Goal: Find specific page/section: Find specific page/section

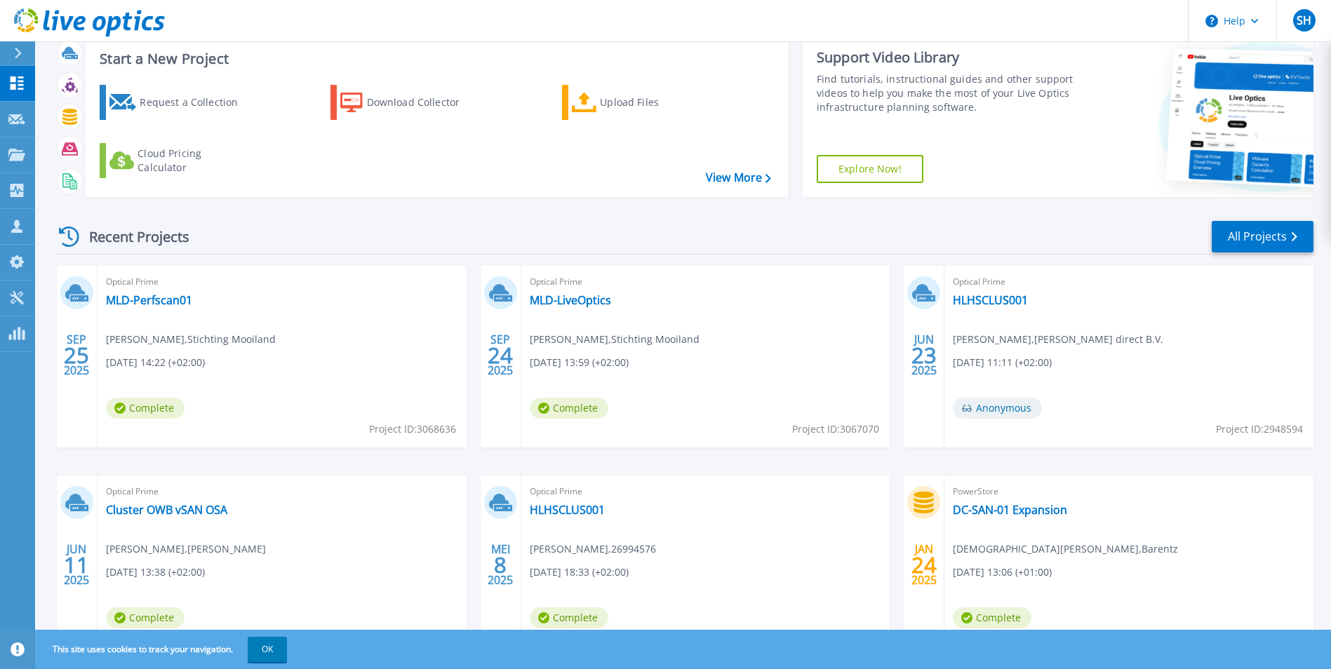
scroll to position [70, 0]
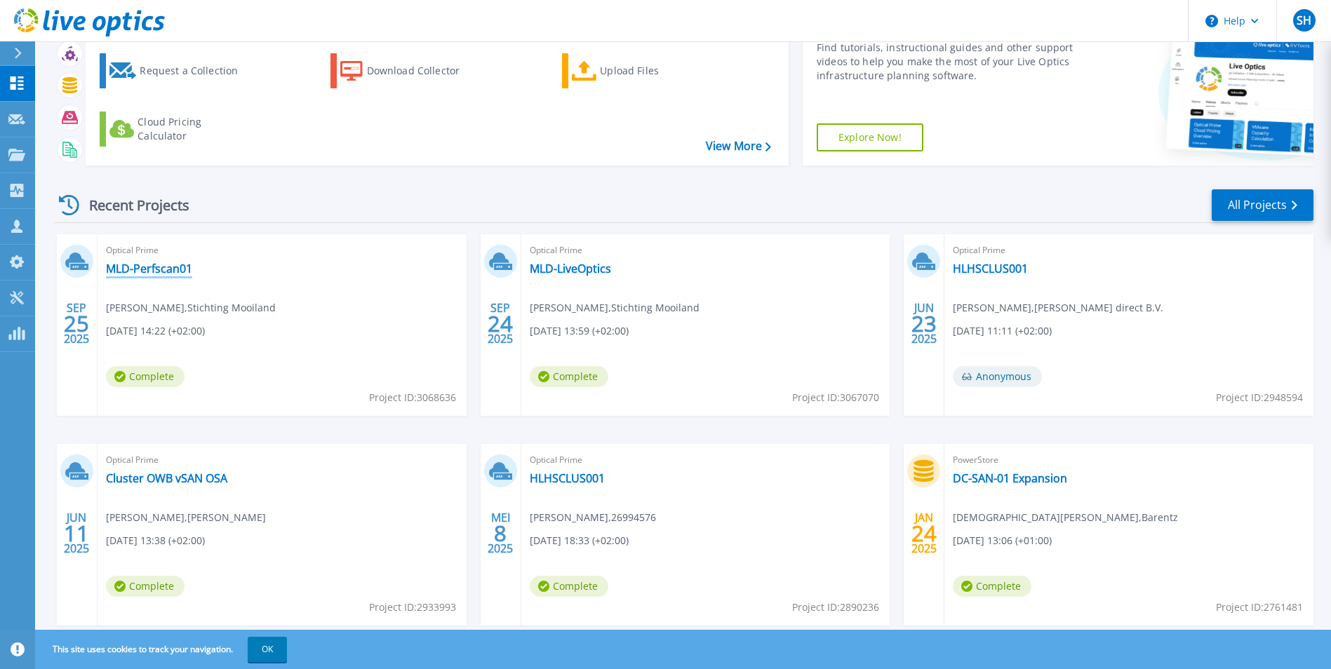
click at [138, 265] on link "MLD-Perfscan01" at bounding box center [149, 269] width 86 height 14
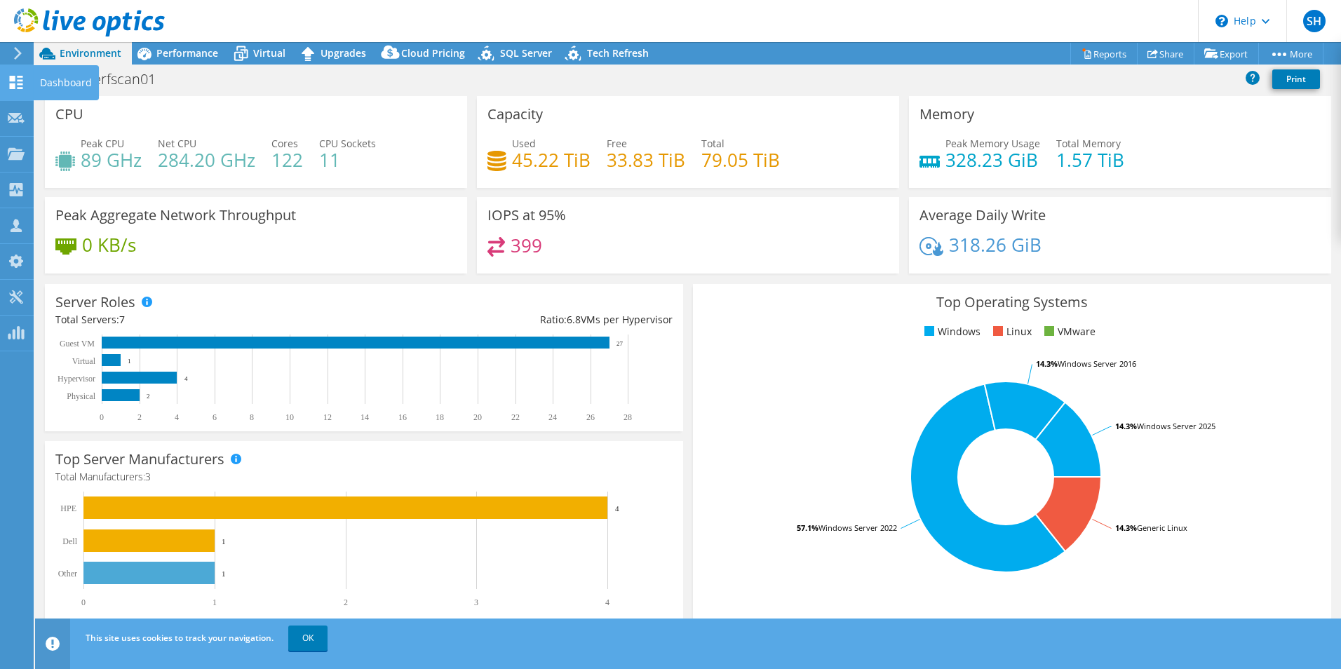
click at [20, 86] on icon at bounding box center [16, 82] width 17 height 13
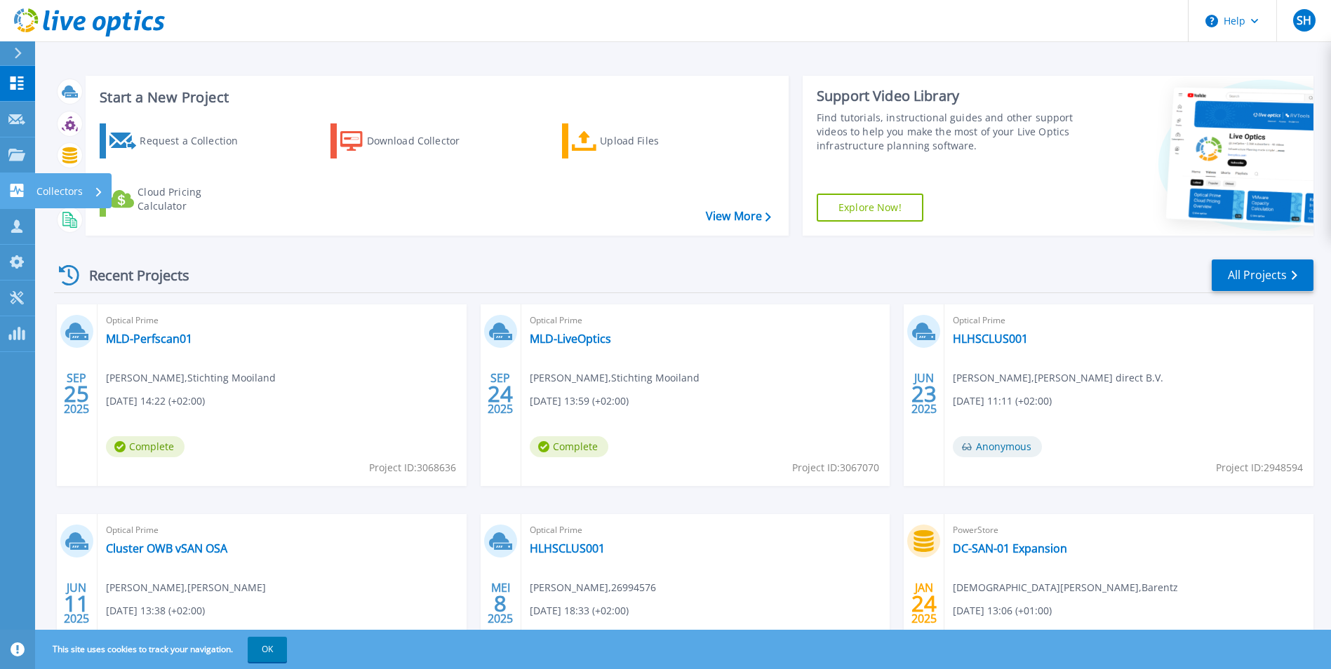
click at [11, 195] on icon at bounding box center [17, 190] width 13 height 13
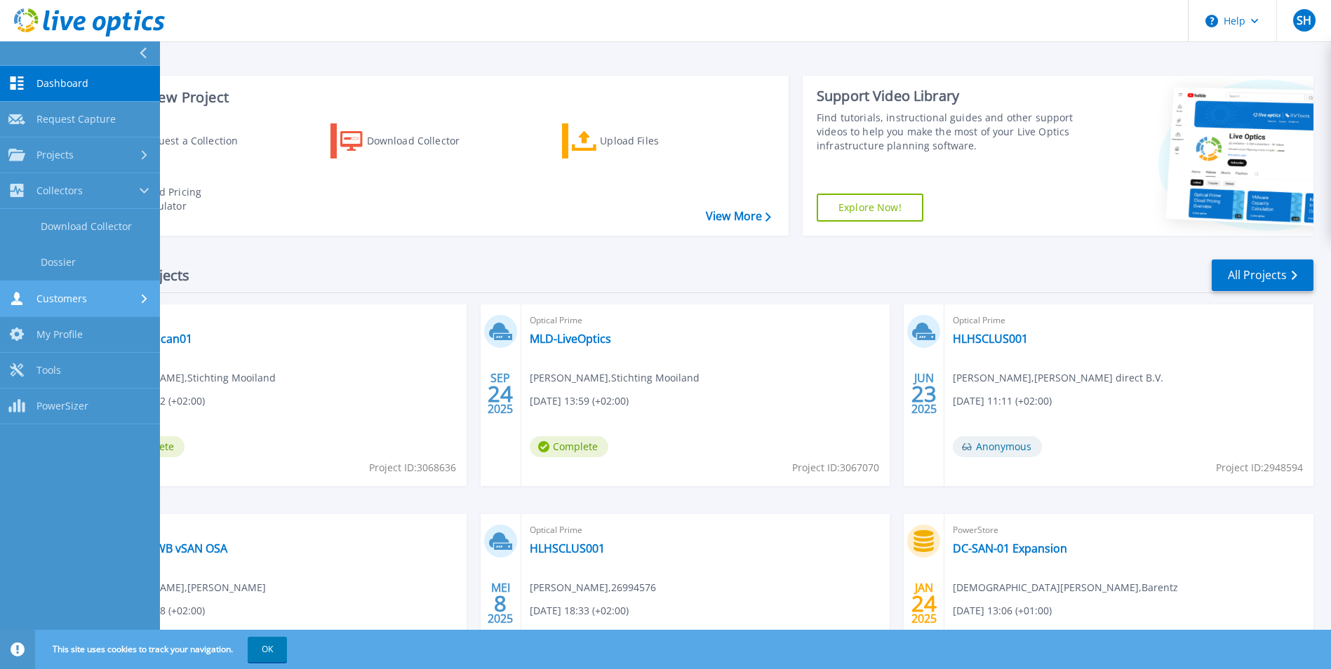
click at [79, 296] on span "Customers" at bounding box center [61, 298] width 51 height 13
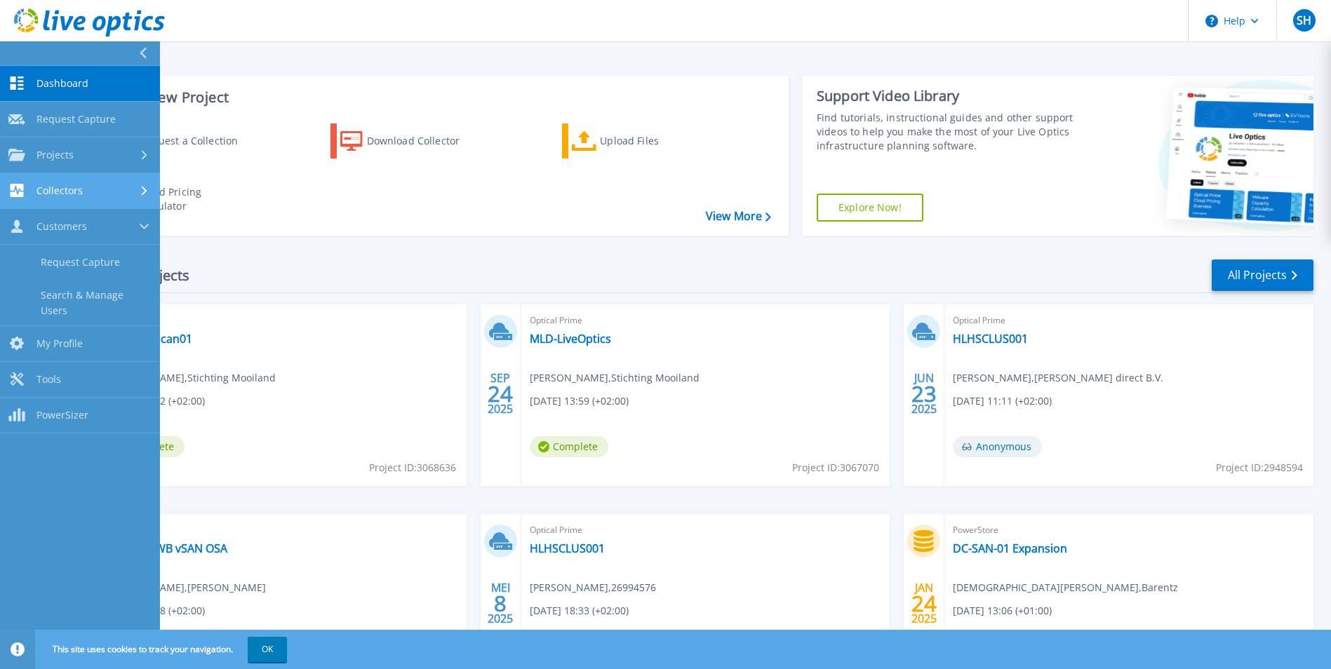
click at [67, 191] on span "Collectors" at bounding box center [59, 190] width 46 height 13
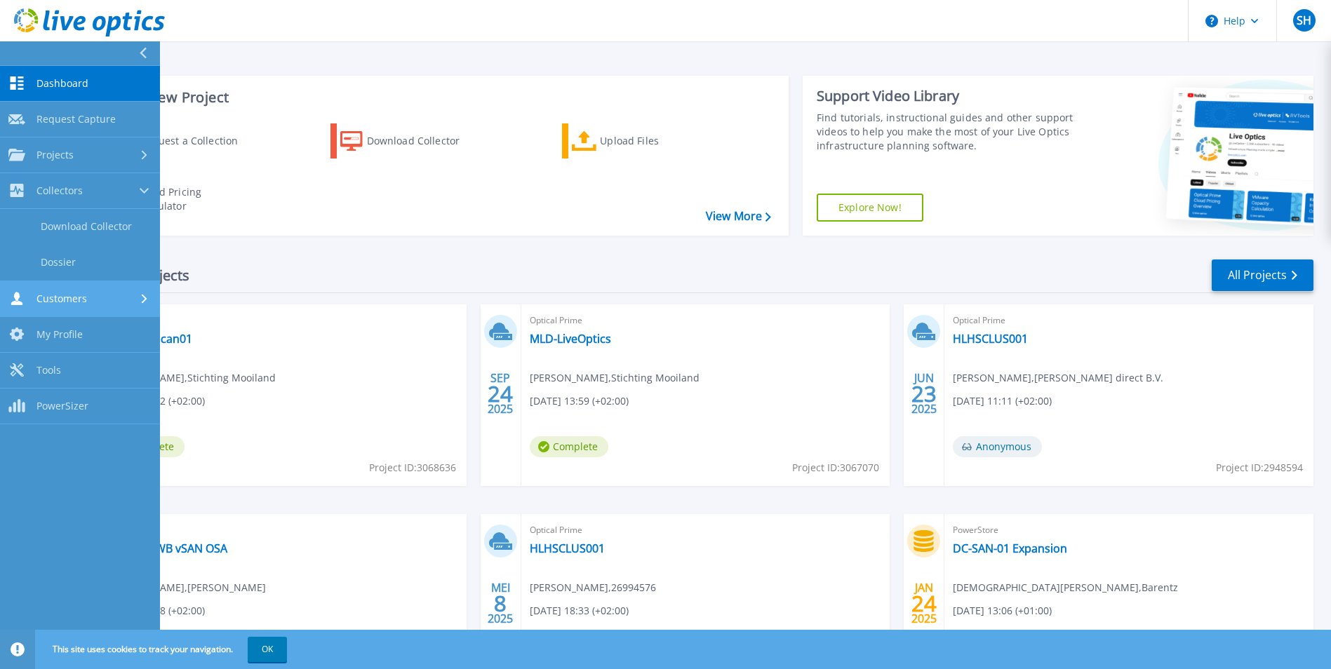
click at [69, 290] on link "Customers Customers" at bounding box center [80, 299] width 160 height 36
click at [59, 300] on link "Search & Manage Users" at bounding box center [80, 303] width 160 height 45
